Goal: Task Accomplishment & Management: Complete application form

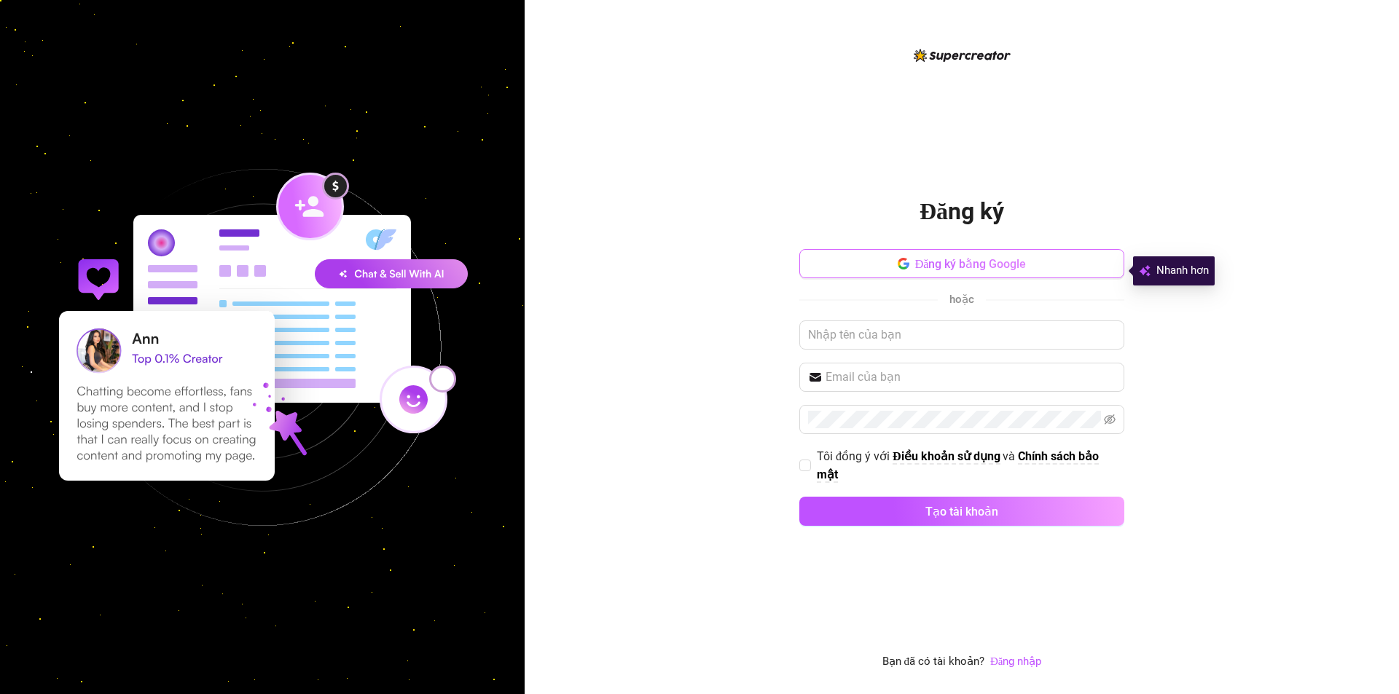
click at [966, 271] on font "Đăng ký bằng Google" at bounding box center [970, 264] width 111 height 14
click at [623, 643] on div "Đăng ký Đăng ký bằng Google hoặc Tôi đồng ý với Điều khoản sử dụng và Chính sác…" at bounding box center [961, 347] width 874 height 694
click at [921, 264] on font "Đăng ký bằng Google" at bounding box center [970, 264] width 111 height 14
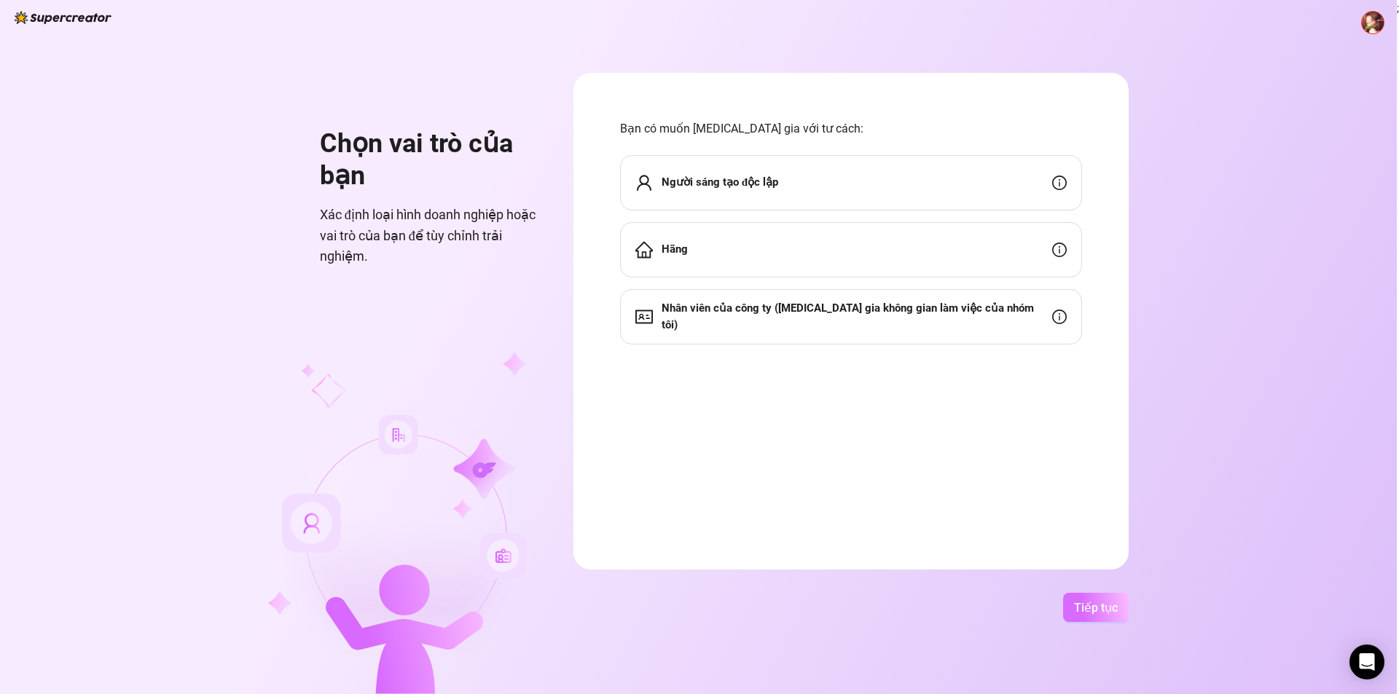
click at [1086, 611] on font "Tiếp tục" at bounding box center [1096, 608] width 44 height 14
